Goal: Navigation & Orientation: Find specific page/section

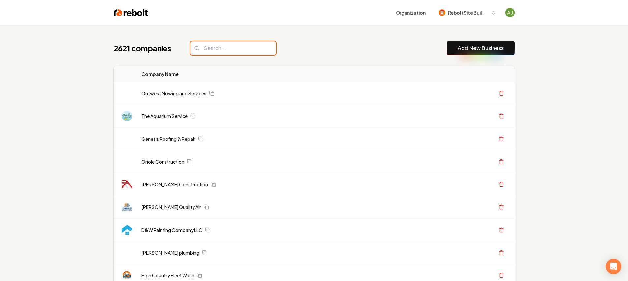
click at [244, 52] on input "search" at bounding box center [233, 48] width 86 height 14
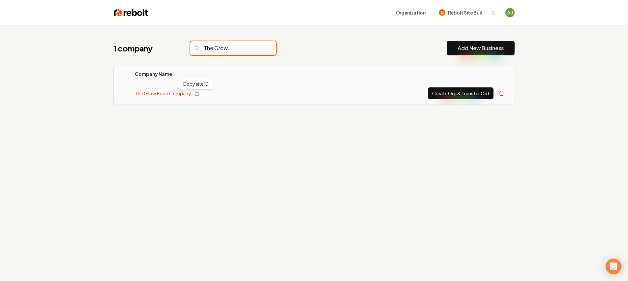
type input "The Grow"
click at [168, 94] on link "The Grow Food Company" at bounding box center [163, 93] width 56 height 7
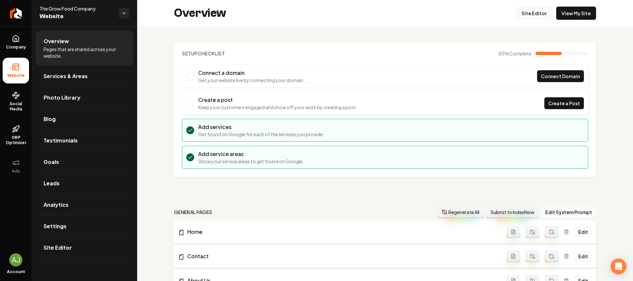
click at [539, 16] on link "Site Editor" at bounding box center [534, 13] width 36 height 13
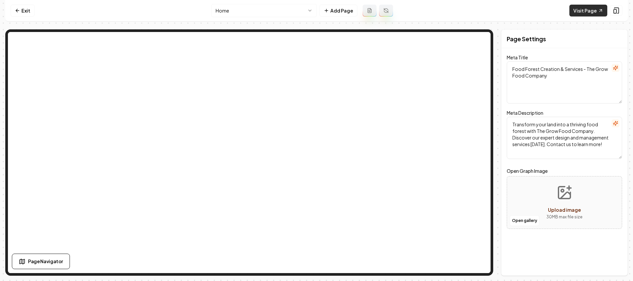
click at [582, 7] on link "Visit Page" at bounding box center [589, 11] width 38 height 12
click at [13, 14] on link "Exit" at bounding box center [23, 11] width 24 height 12
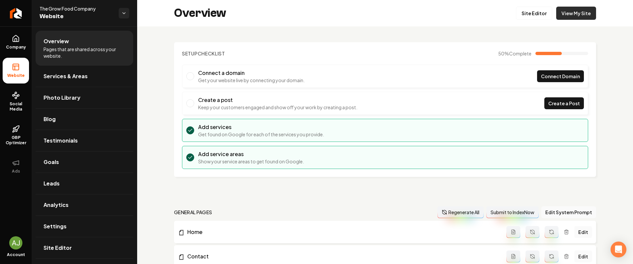
click at [559, 15] on link "View My Site" at bounding box center [576, 13] width 40 height 13
click at [75, 96] on span "Photo Library" at bounding box center [62, 98] width 37 height 8
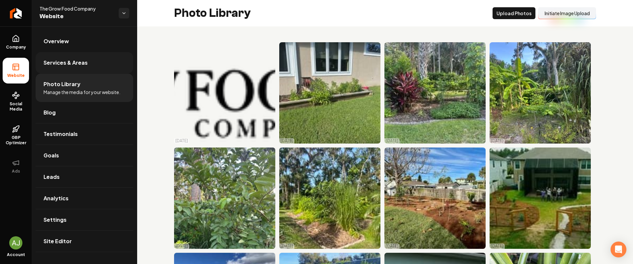
click at [77, 65] on span "Services & Areas" at bounding box center [66, 63] width 44 height 8
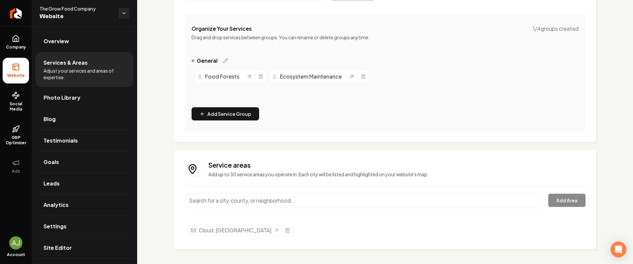
scroll to position [116, 0]
click at [84, 181] on link "Leads" at bounding box center [85, 183] width 98 height 21
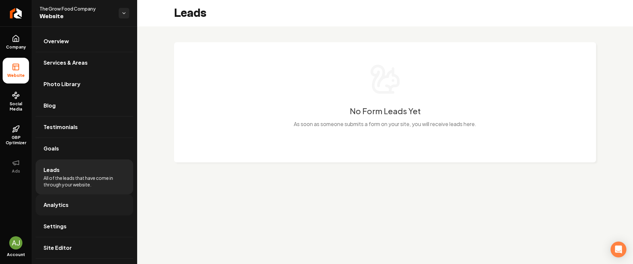
click at [79, 206] on link "Analytics" at bounding box center [85, 204] width 98 height 21
